Goal: Download file/media

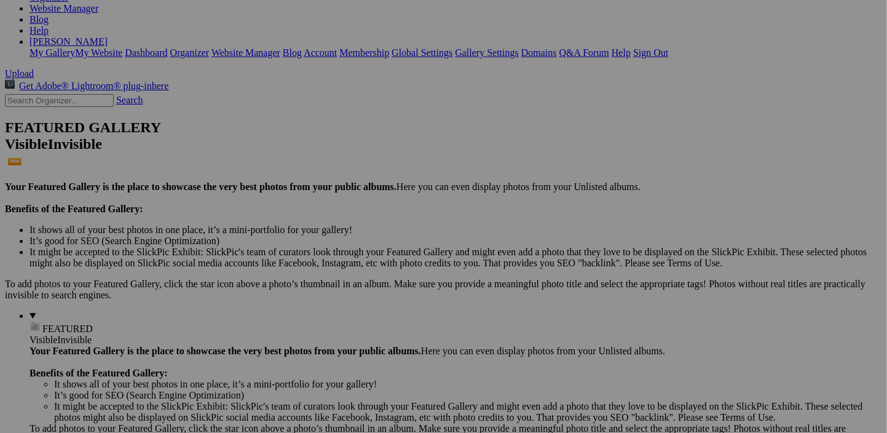
scroll to position [212, 0]
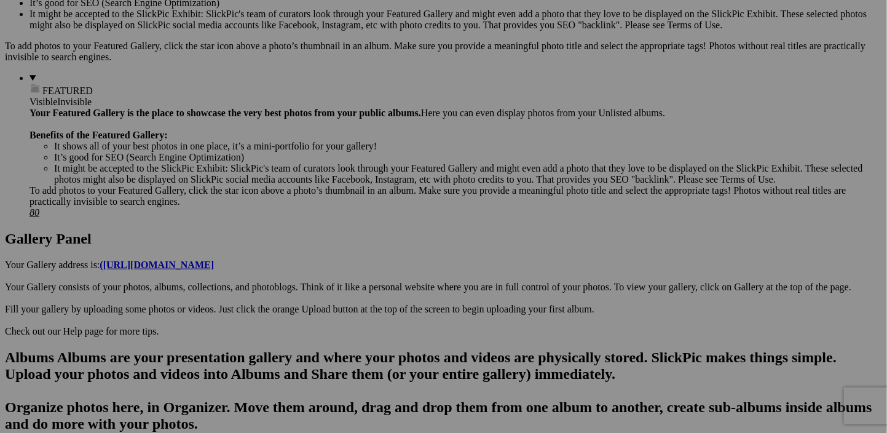
scroll to position [491, 0]
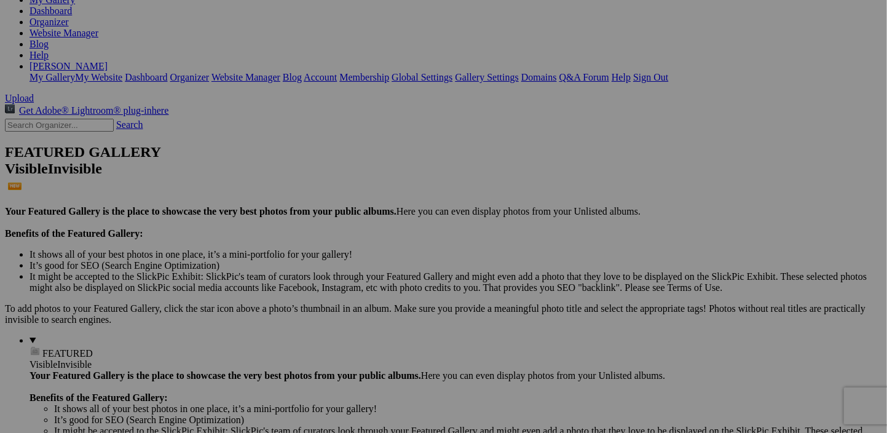
scroll to position [0, 0]
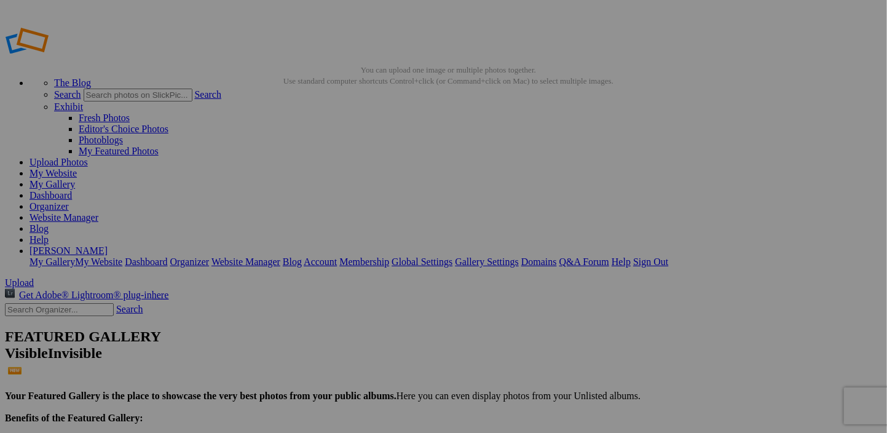
click at [108, 245] on link "[PERSON_NAME]" at bounding box center [68, 250] width 78 height 10
click at [668, 256] on link "Sign Out" at bounding box center [650, 261] width 35 height 10
